Goal: Information Seeking & Learning: Understand process/instructions

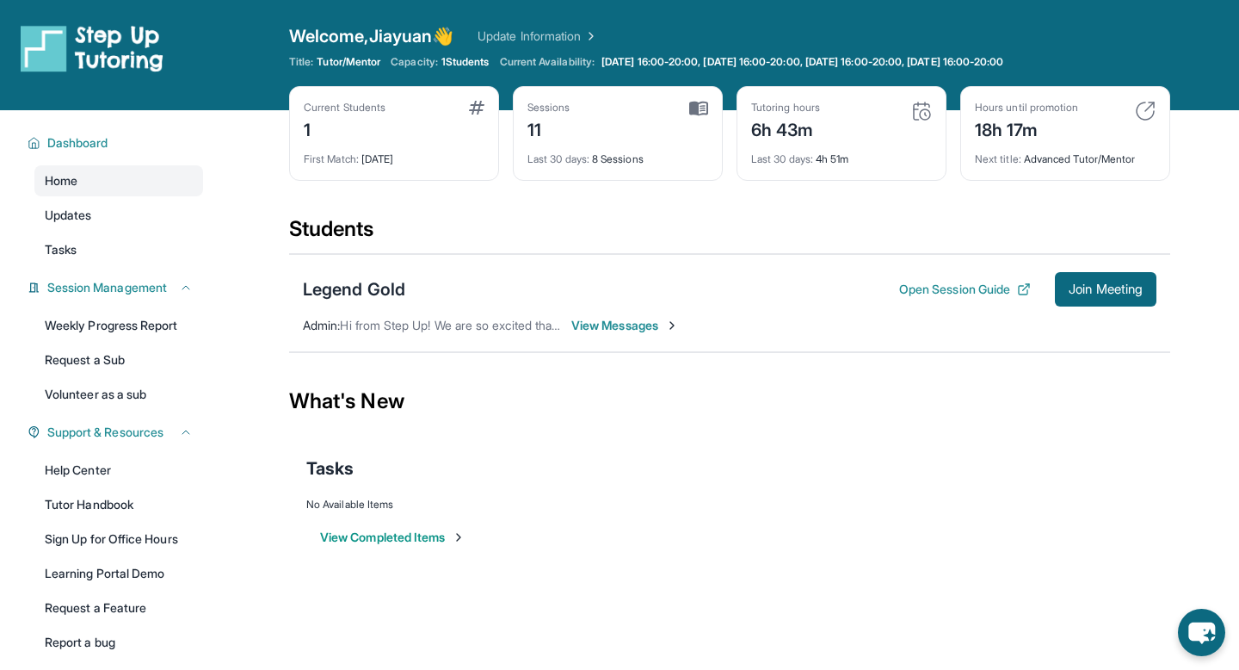
click at [523, 39] on link "Update Information" at bounding box center [538, 36] width 120 height 17
click at [120, 392] on link "Volunteer as a sub" at bounding box center [118, 394] width 169 height 31
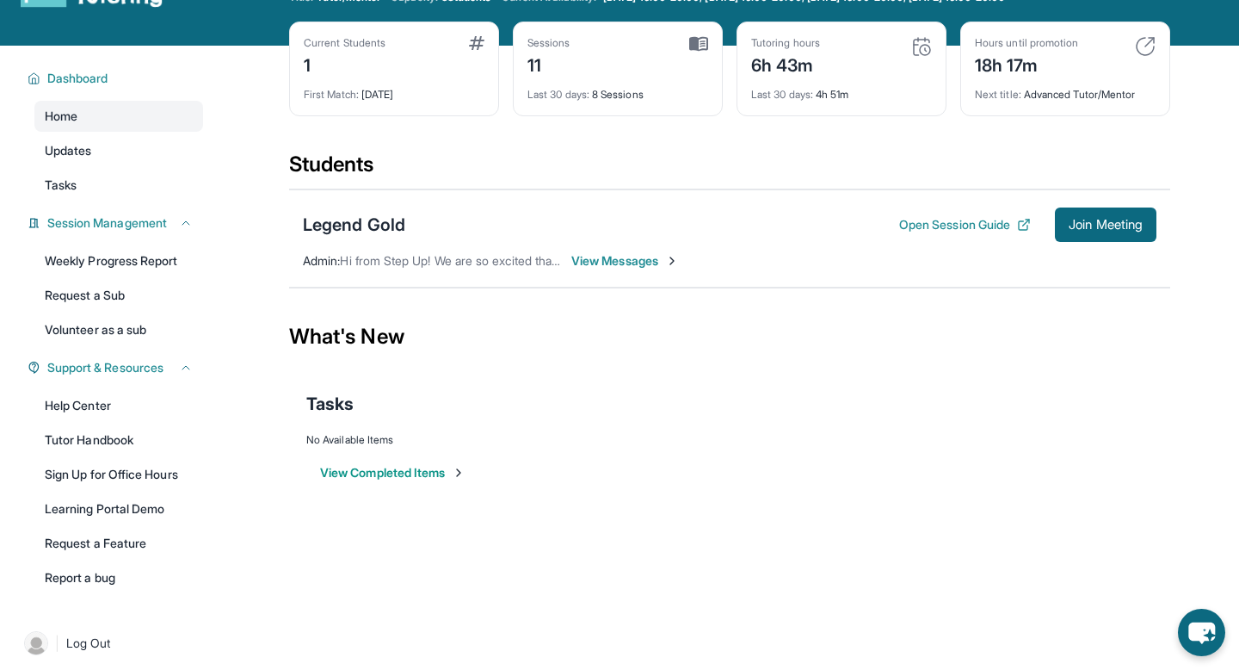
scroll to position [77, 0]
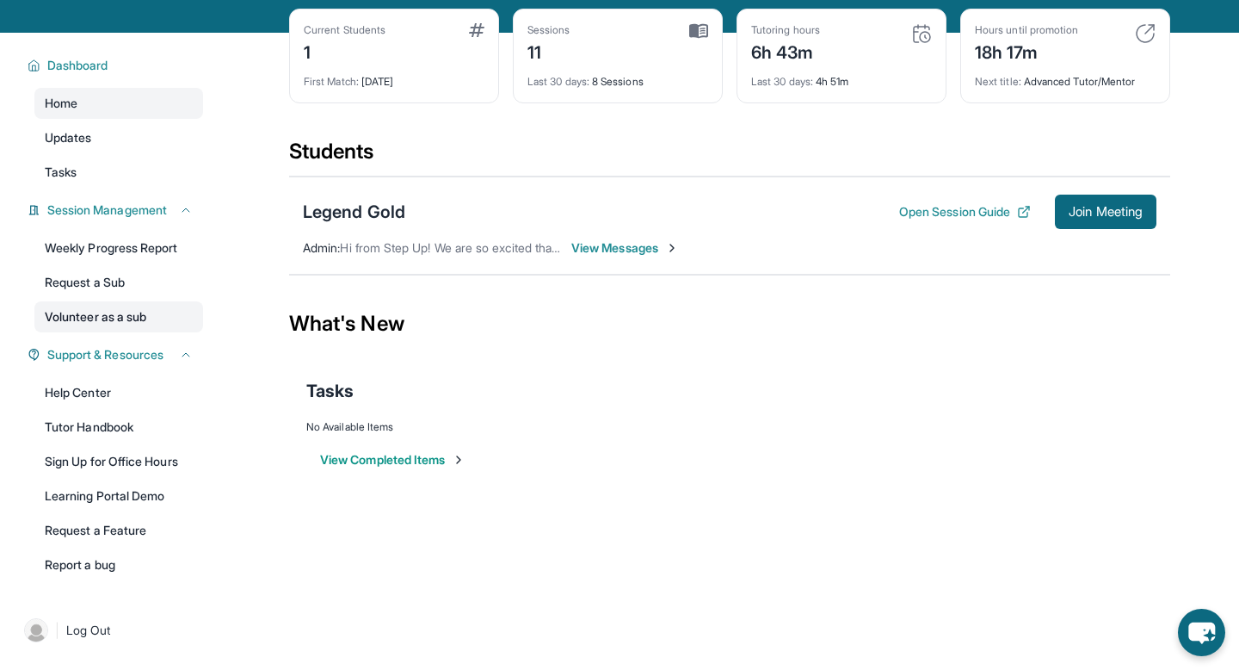
click at [132, 322] on link "Volunteer as a sub" at bounding box center [118, 316] width 169 height 31
click at [111, 431] on link "Tutor Handbook" at bounding box center [118, 426] width 169 height 31
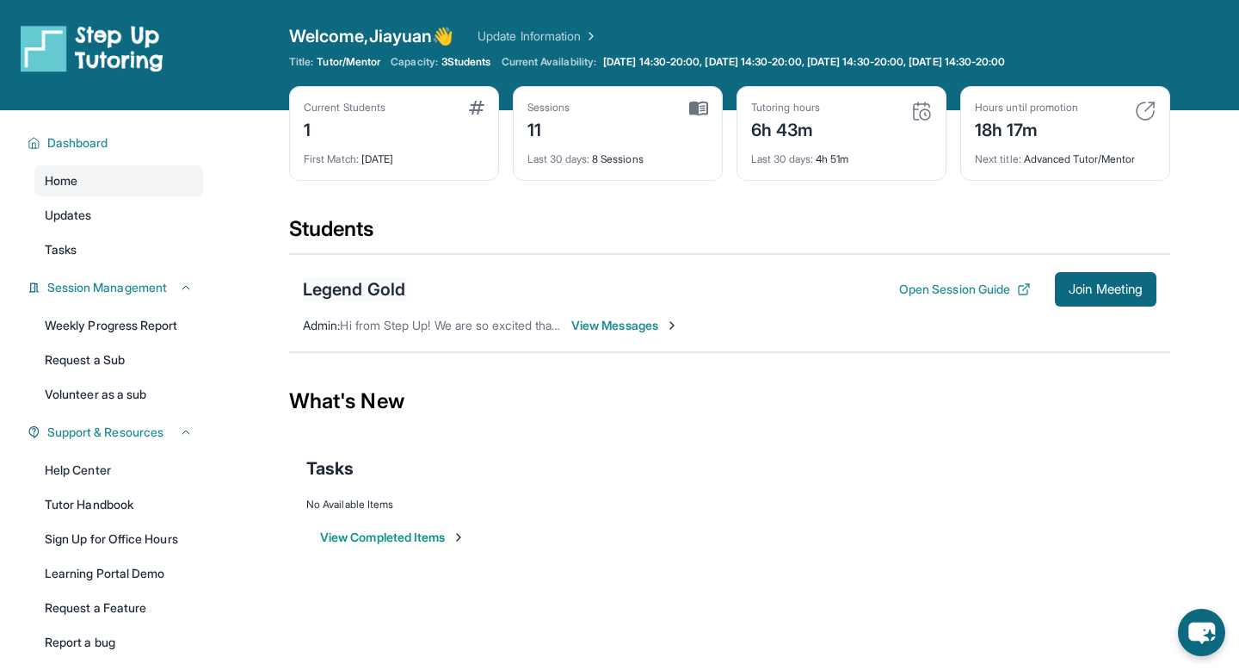
click at [359, 291] on div "Legend Gold" at bounding box center [354, 289] width 102 height 24
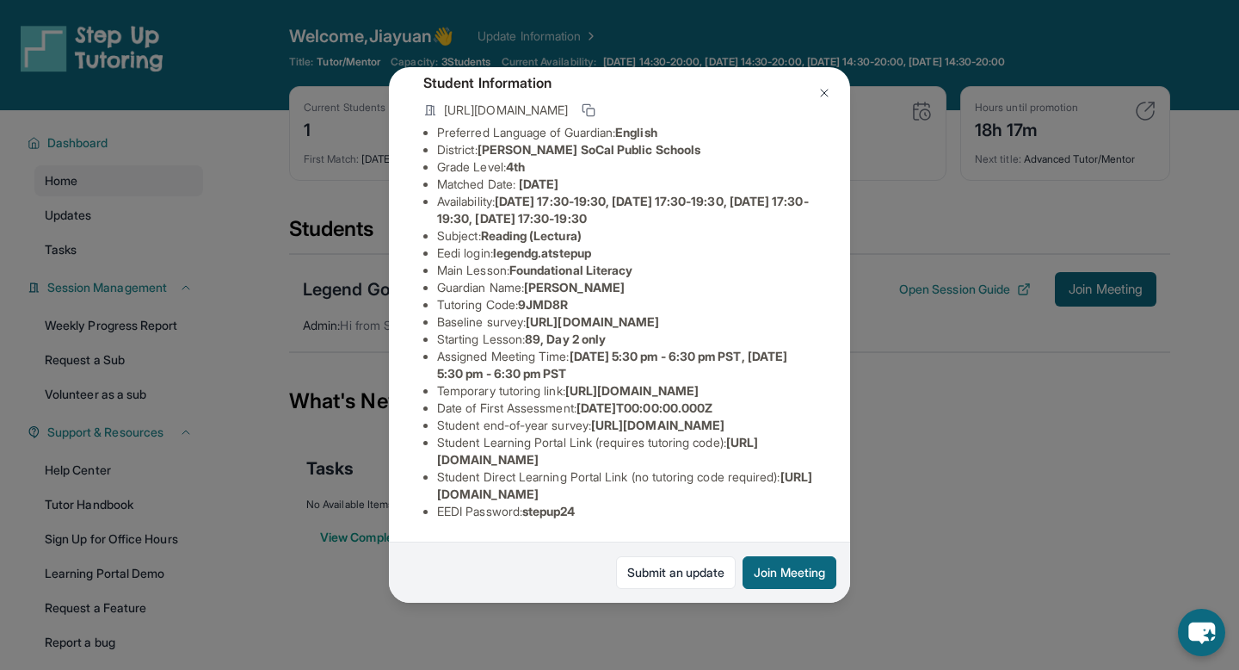
scroll to position [207, 0]
drag, startPoint x: 500, startPoint y: 147, endPoint x: 617, endPoint y: 147, distance: 117.0
click at [617, 244] on li "Eedi login : legendg.atstepup" at bounding box center [626, 252] width 379 height 17
copy span "legendg.atstepup"
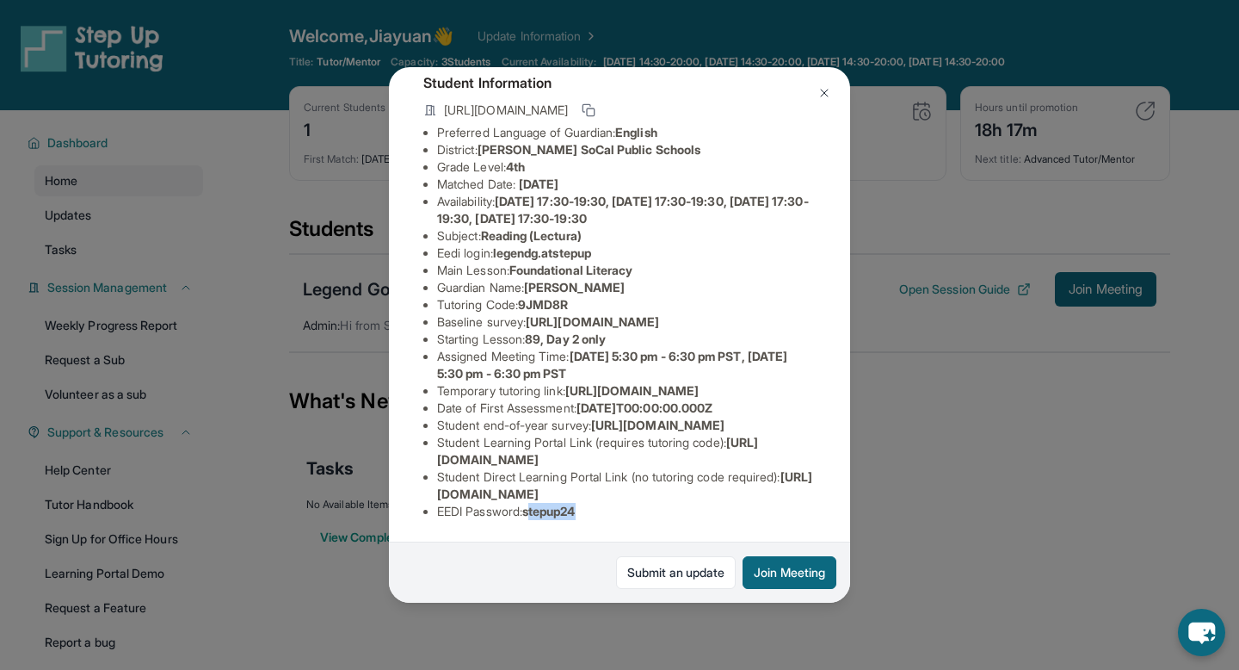
drag, startPoint x: 584, startPoint y: 510, endPoint x: 534, endPoint y: 512, distance: 49.1
click at [534, 512] on span "stepup24" at bounding box center [548, 510] width 53 height 15
click at [532, 512] on span "stepup24" at bounding box center [548, 510] width 53 height 15
drag, startPoint x: 532, startPoint y: 512, endPoint x: 590, endPoint y: 512, distance: 58.5
click at [590, 512] on li "EEDI Password : stepup24" at bounding box center [626, 511] width 379 height 17
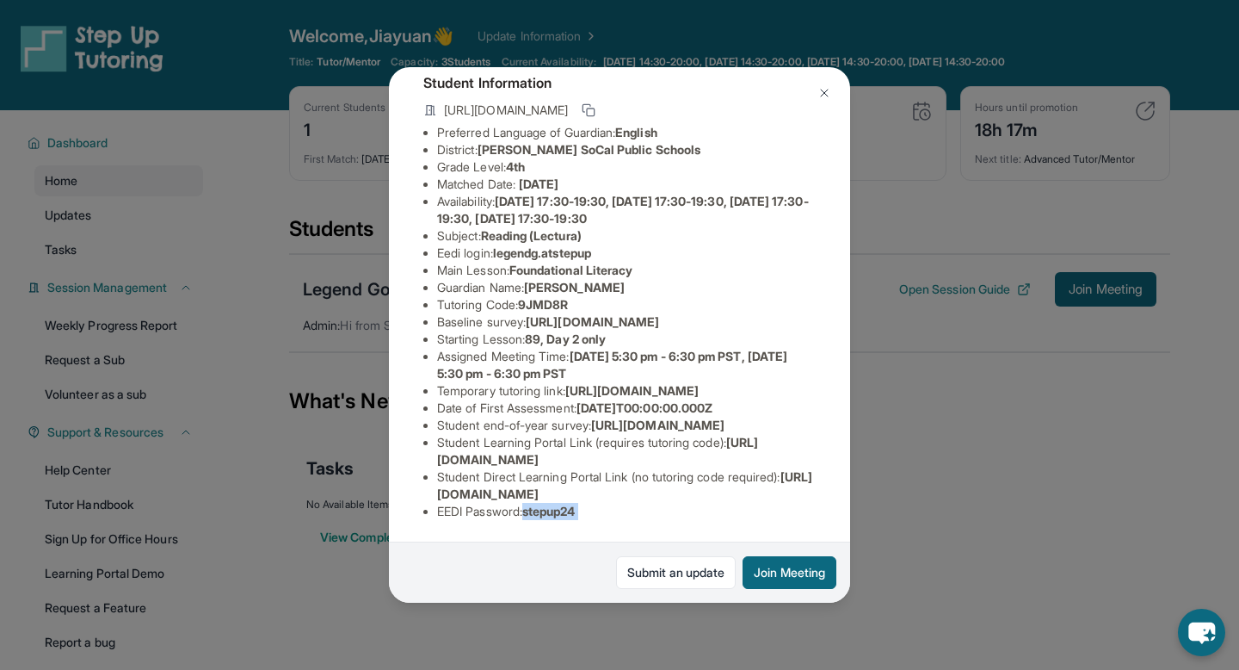
copy span "stepup24"
click at [240, 231] on div "Legend Gold Guardian: [PERSON_NAME] Student Information [URL][DOMAIN_NAME] Pref…" at bounding box center [619, 335] width 1239 height 670
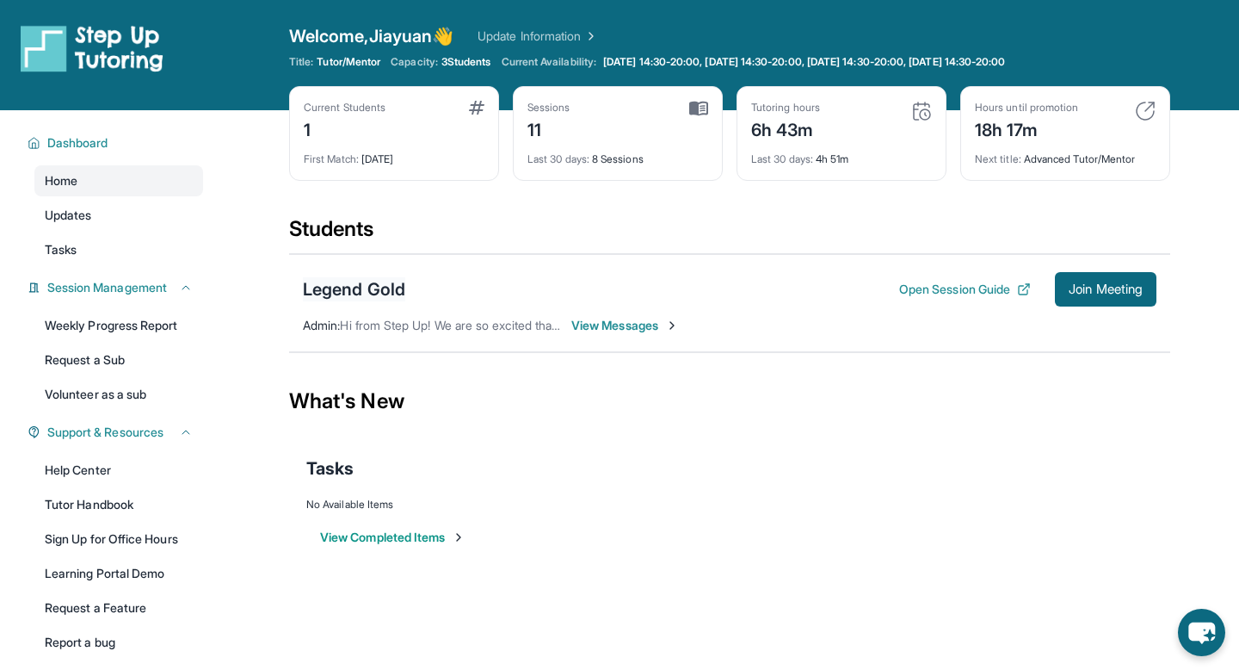
click at [375, 287] on div "Legend Gold" at bounding box center [354, 289] width 102 height 24
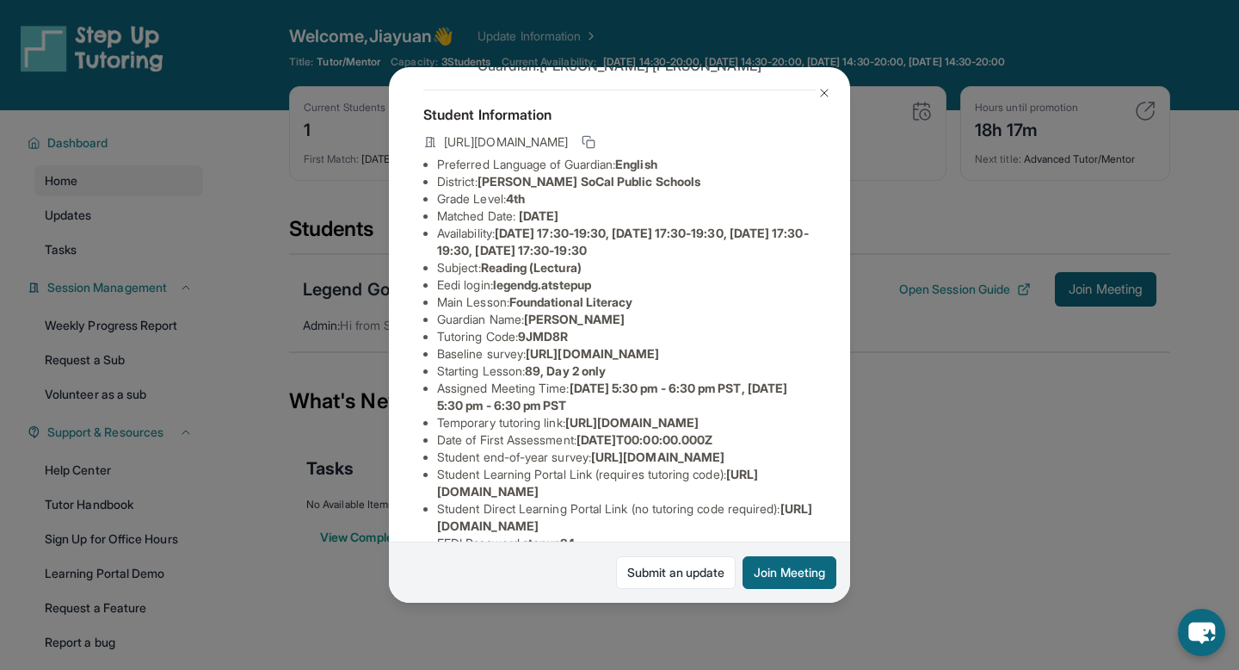
scroll to position [74, 0]
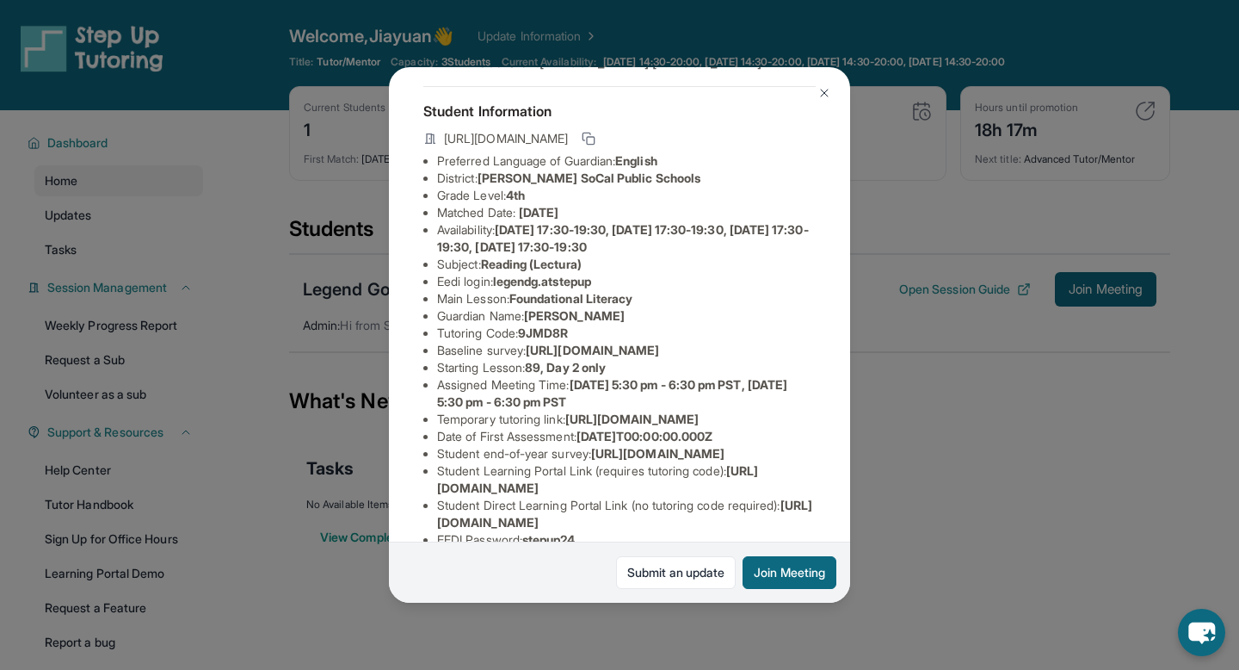
click at [359, 281] on div "Legend Gold Guardian: [PERSON_NAME] Student Information [URL][DOMAIN_NAME] Pref…" at bounding box center [619, 335] width 1239 height 670
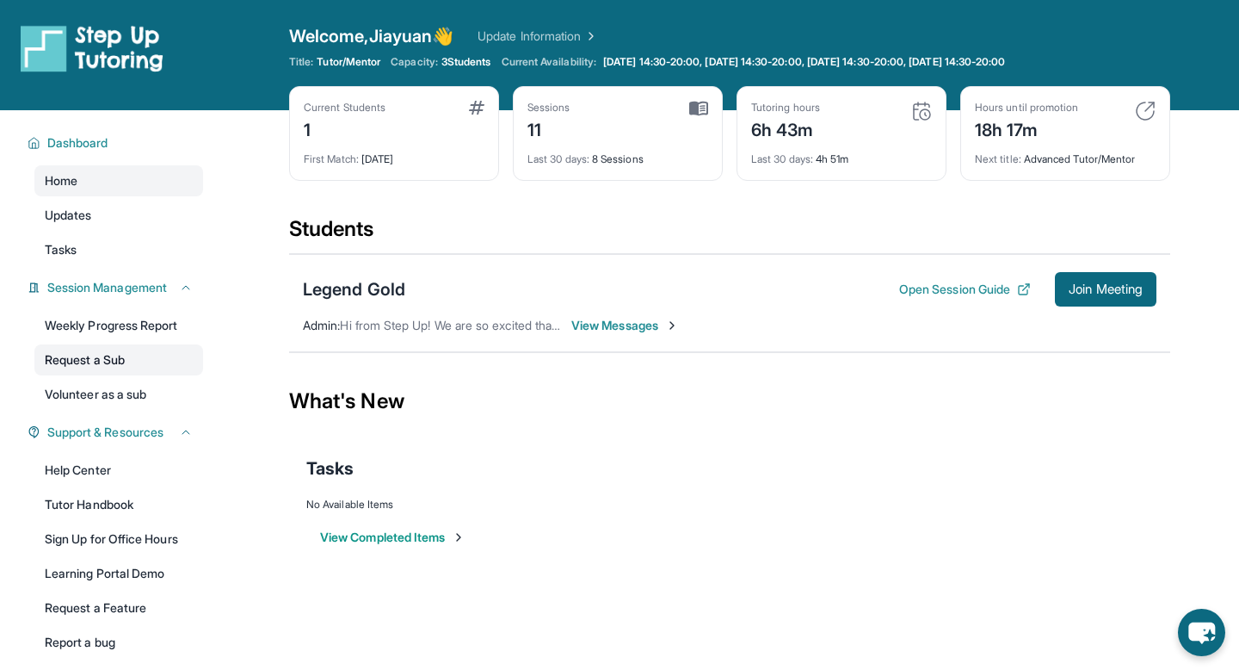
click at [109, 351] on link "Request a Sub" at bounding box center [118, 359] width 169 height 31
click at [109, 393] on link "Volunteer as a sub" at bounding box center [118, 394] width 169 height 31
